Goal: Information Seeking & Learning: Learn about a topic

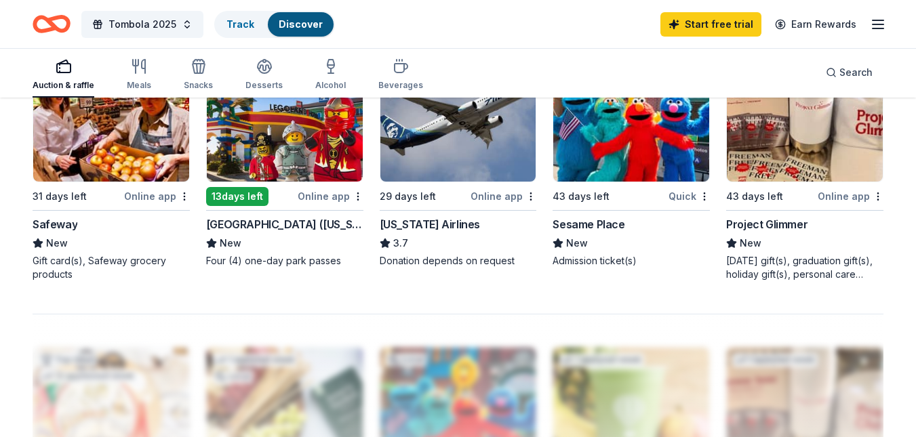
scroll to position [982, 0]
click at [136, 81] on div "Meals" at bounding box center [139, 85] width 24 height 11
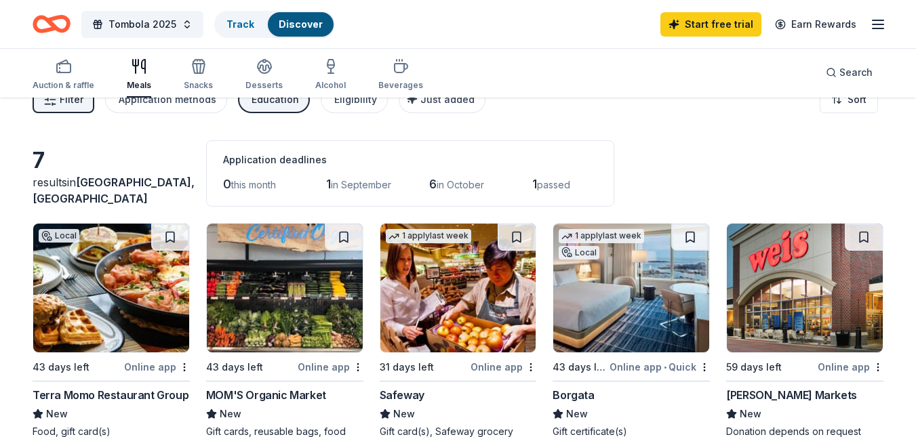
scroll to position [26, 0]
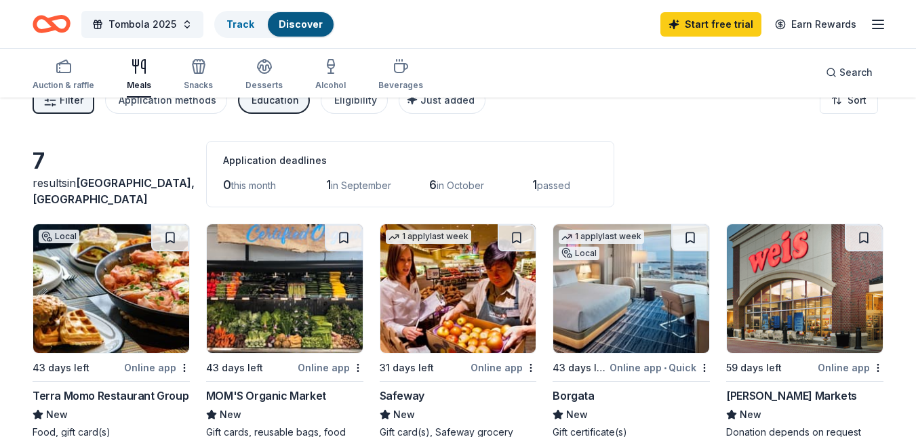
click at [214, 62] on div "Auction & raffle Meals Snacks Desserts Alcohol Beverages" at bounding box center [228, 75] width 391 height 45
click at [203, 64] on icon "button" at bounding box center [199, 66] width 16 height 16
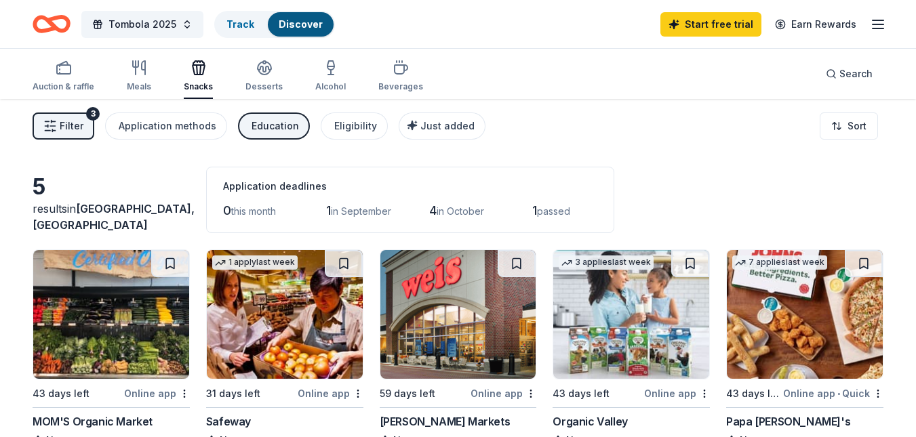
scroll to position [131, 0]
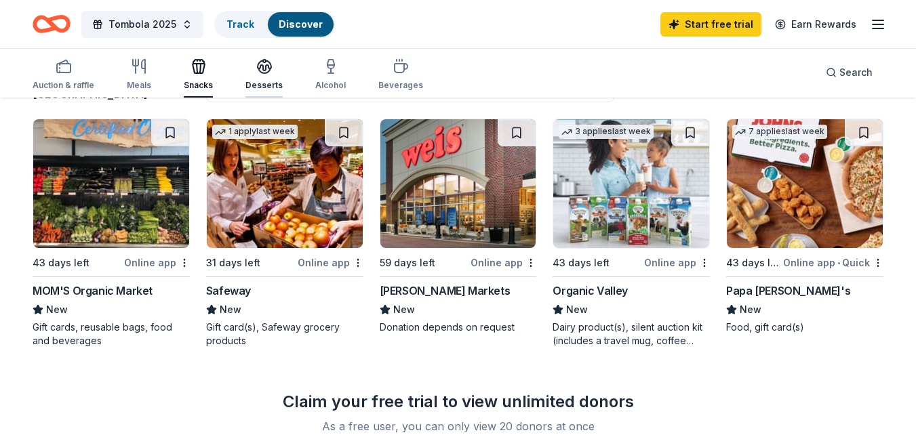
click at [251, 71] on div "button" at bounding box center [263, 66] width 37 height 16
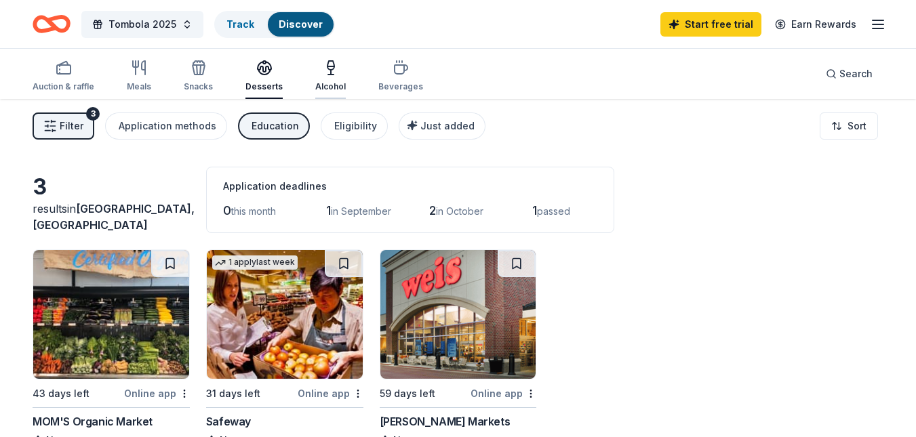
click at [331, 75] on icon "button" at bounding box center [331, 72] width 0 height 5
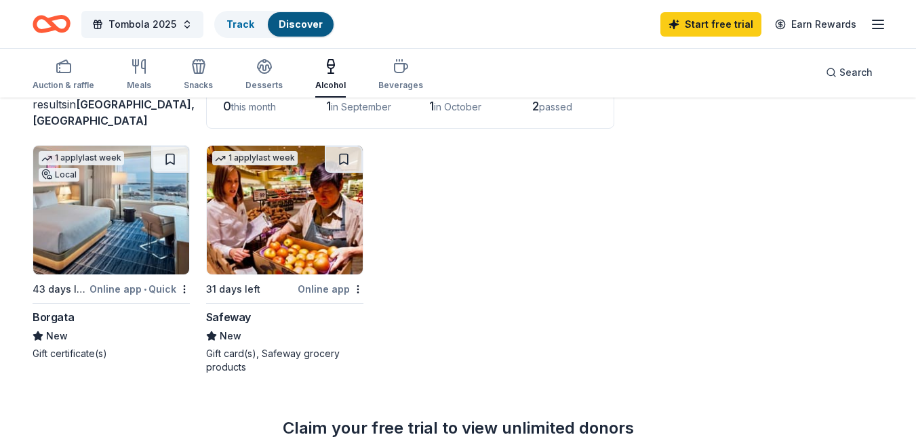
scroll to position [104, 0]
click at [395, 79] on div "Beverages" at bounding box center [400, 74] width 45 height 33
